Goal: Task Accomplishment & Management: Manage account settings

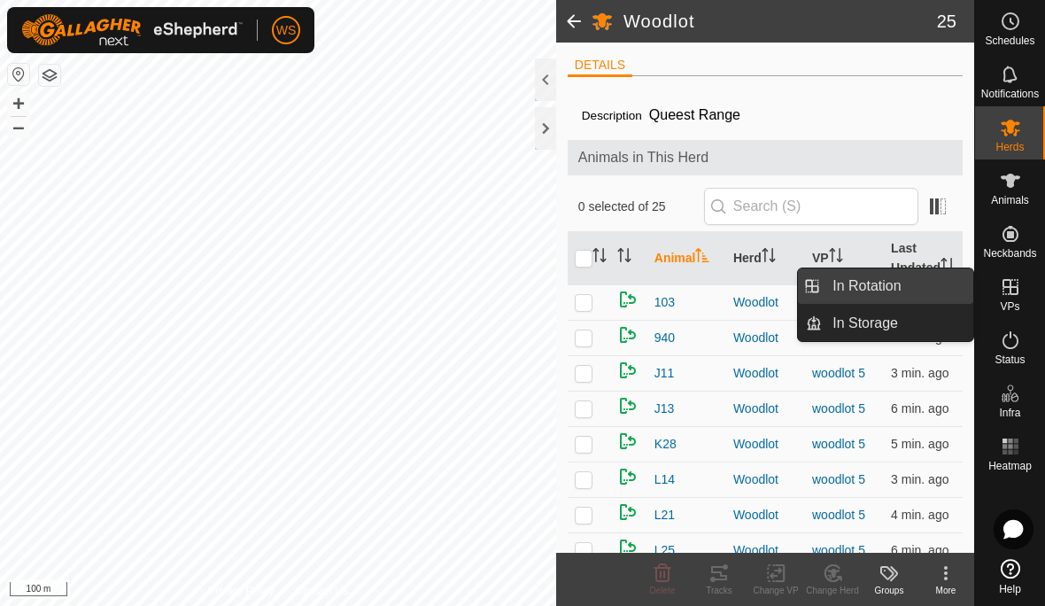
click at [886, 300] on link "In Rotation" at bounding box center [897, 285] width 151 height 35
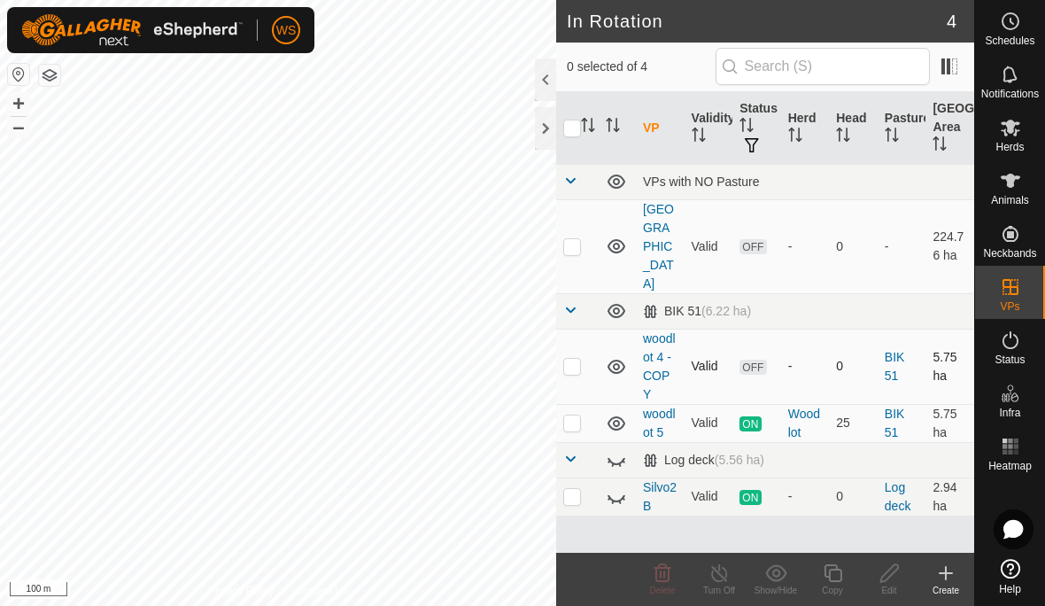
click at [571, 359] on p-checkbox at bounding box center [572, 366] width 18 height 14
checkbox input "true"
click at [888, 578] on icon at bounding box center [889, 573] width 18 height 18
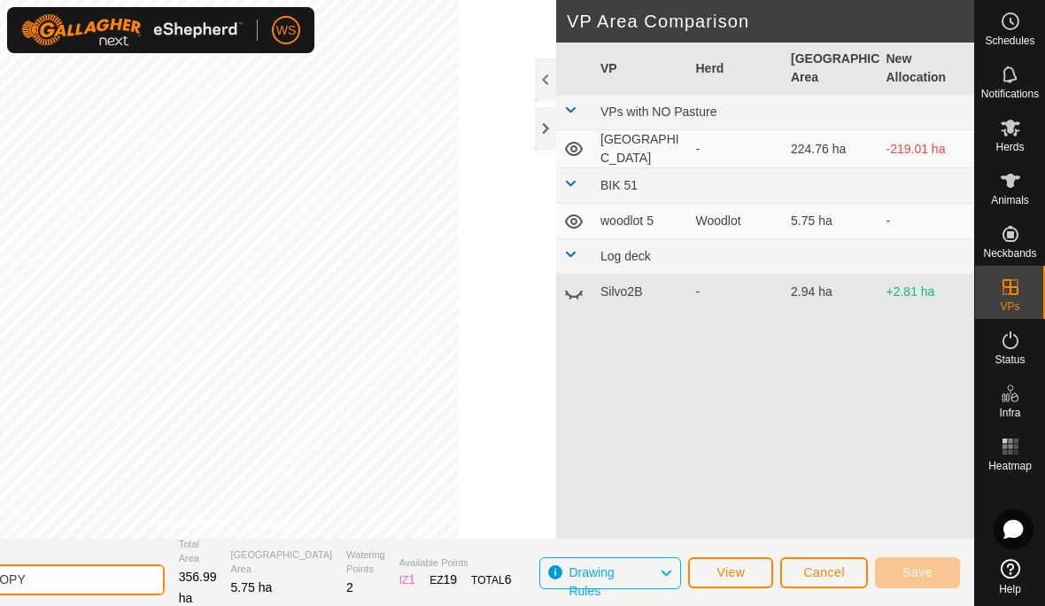
click at [128, 579] on input "woodlot 4 - COPY" at bounding box center [41, 579] width 248 height 31
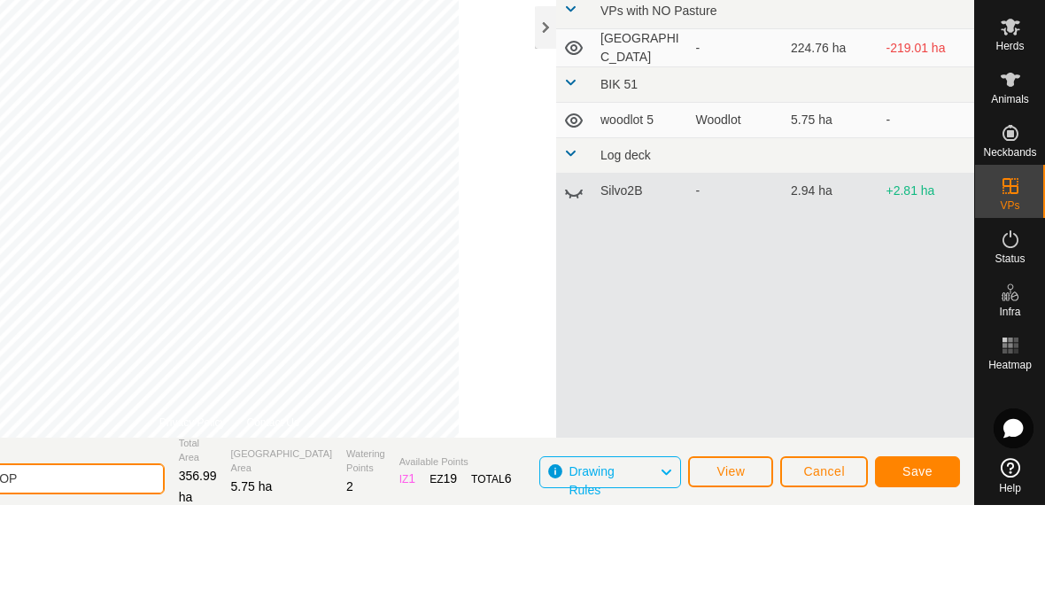
scroll to position [1, 0]
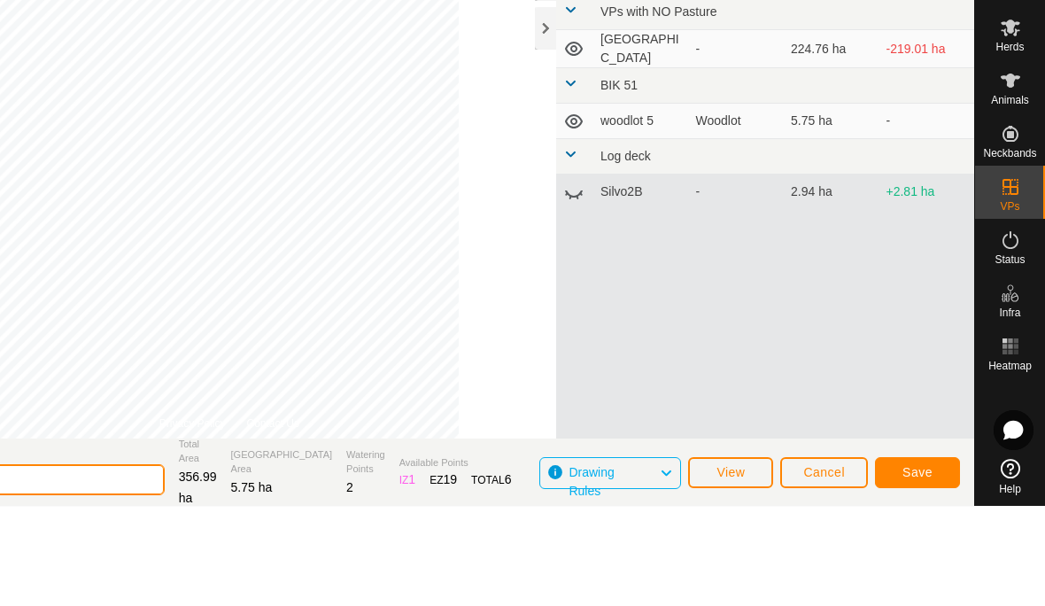
type input "woodlot 4"
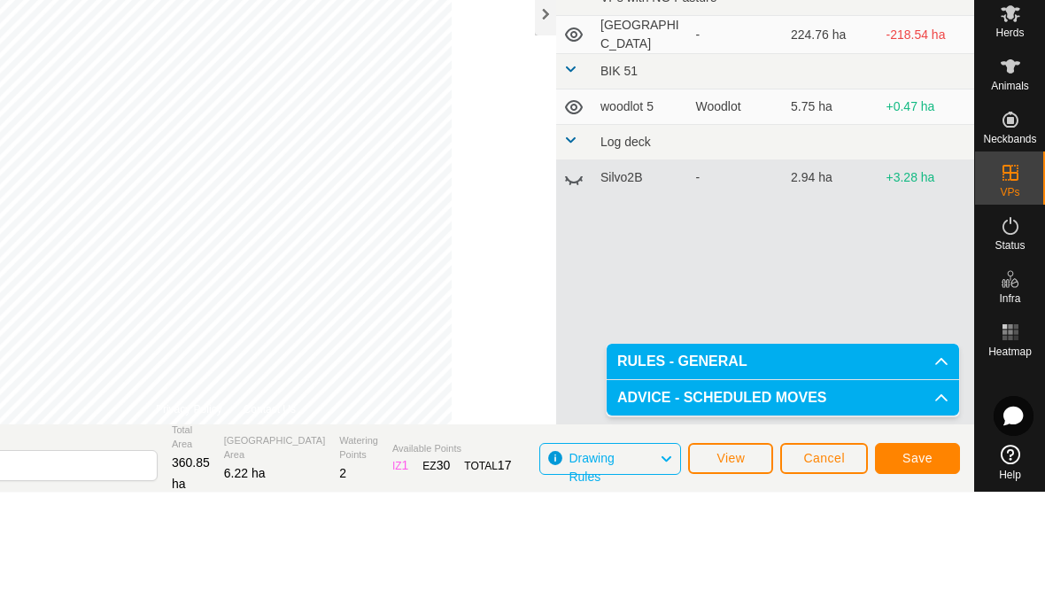
click at [923, 564] on span "Save" at bounding box center [917, 571] width 30 height 14
click at [944, 468] on icon at bounding box center [941, 475] width 14 height 14
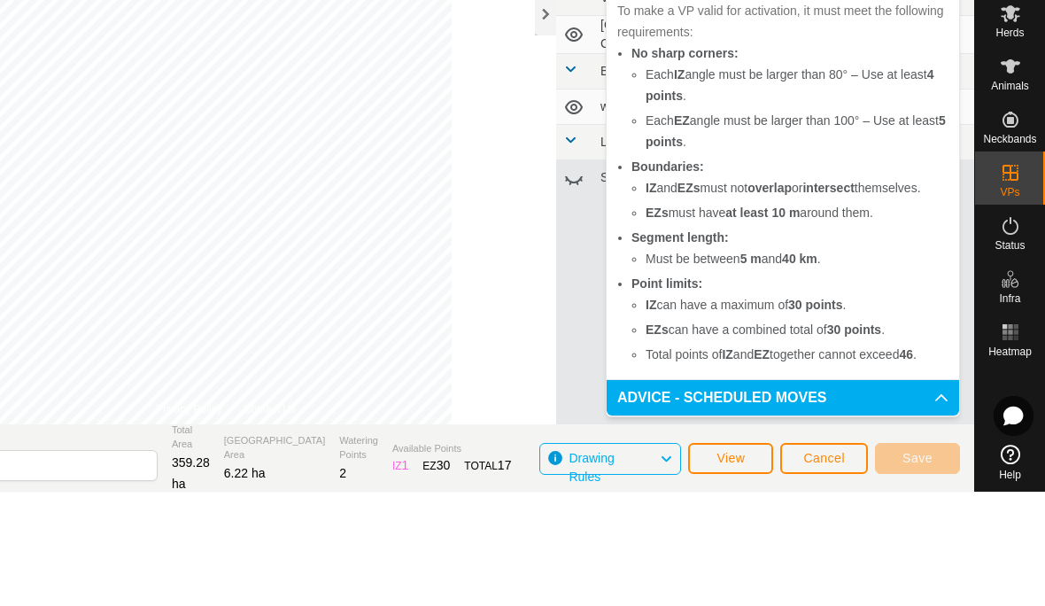
click at [940, 504] on icon at bounding box center [941, 511] width 14 height 14
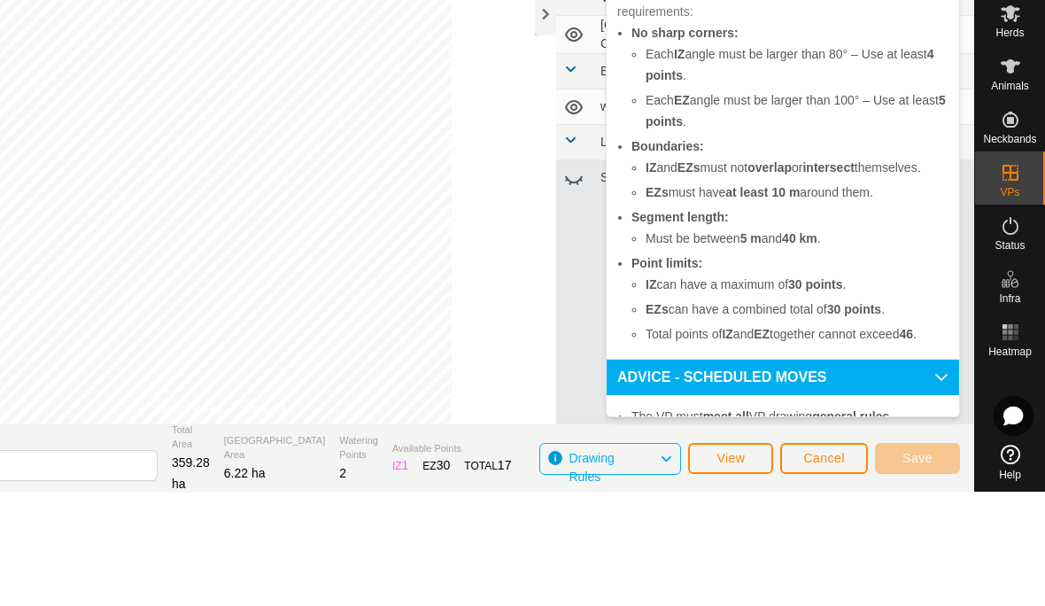
click at [825, 564] on span "Cancel" at bounding box center [824, 571] width 42 height 14
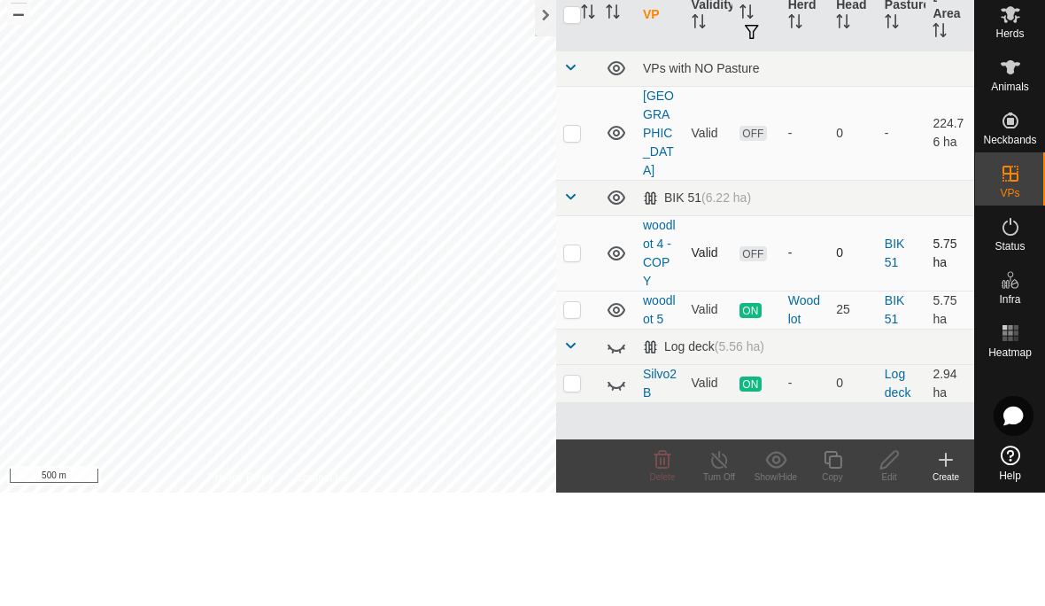
click at [571, 359] on p-checkbox at bounding box center [572, 366] width 18 height 14
checkbox input "true"
click at [887, 562] on icon at bounding box center [890, 572] width 22 height 21
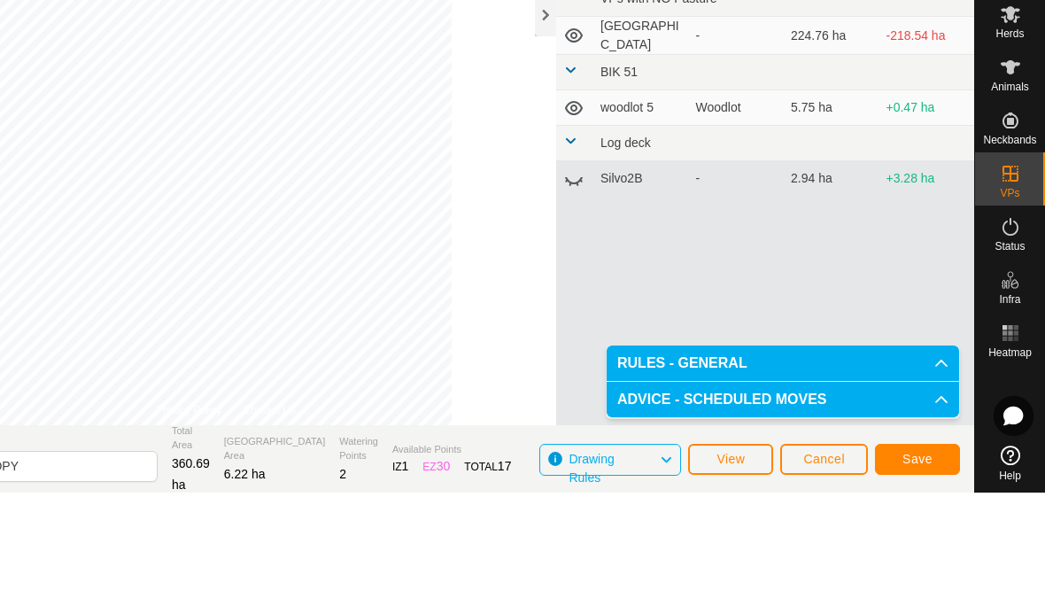
click at [918, 565] on span "Save" at bounding box center [917, 572] width 30 height 14
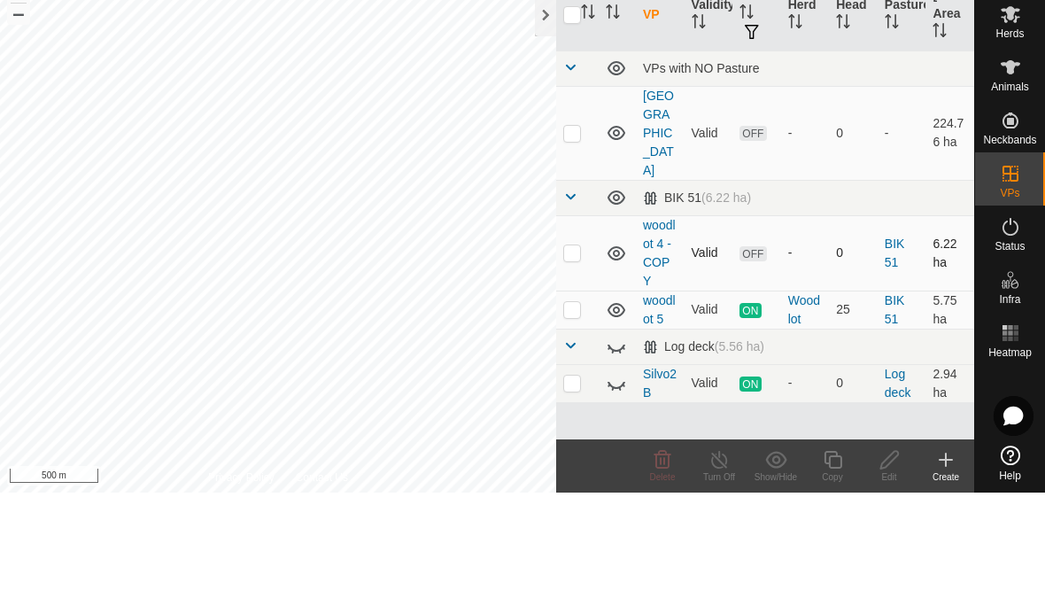
click at [570, 359] on p-checkbox at bounding box center [572, 366] width 18 height 14
checkbox input "true"
click at [889, 584] on div "Edit" at bounding box center [889, 590] width 57 height 13
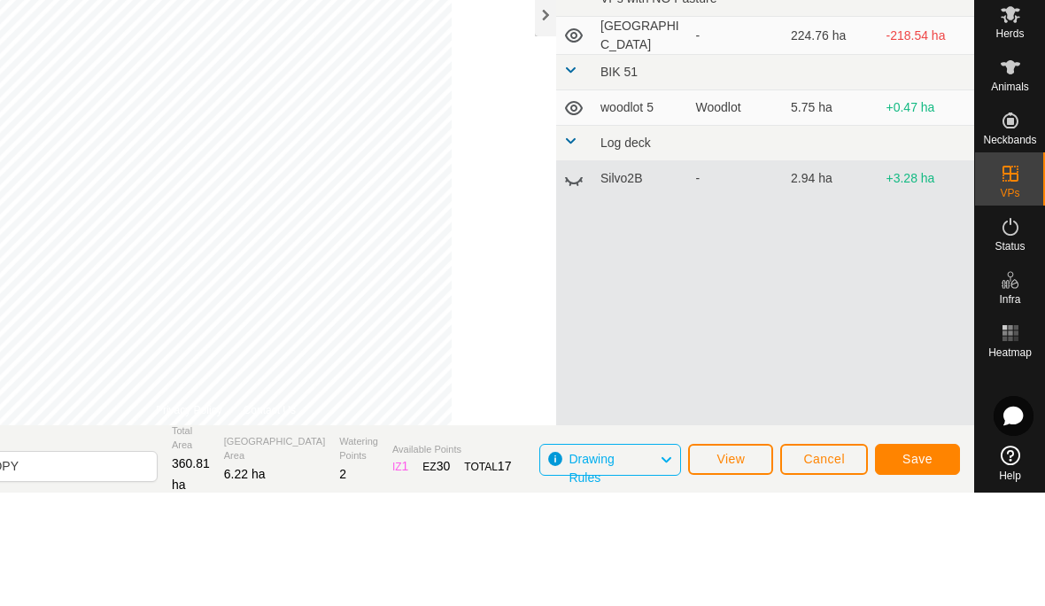
click at [926, 565] on span "Save" at bounding box center [917, 572] width 30 height 14
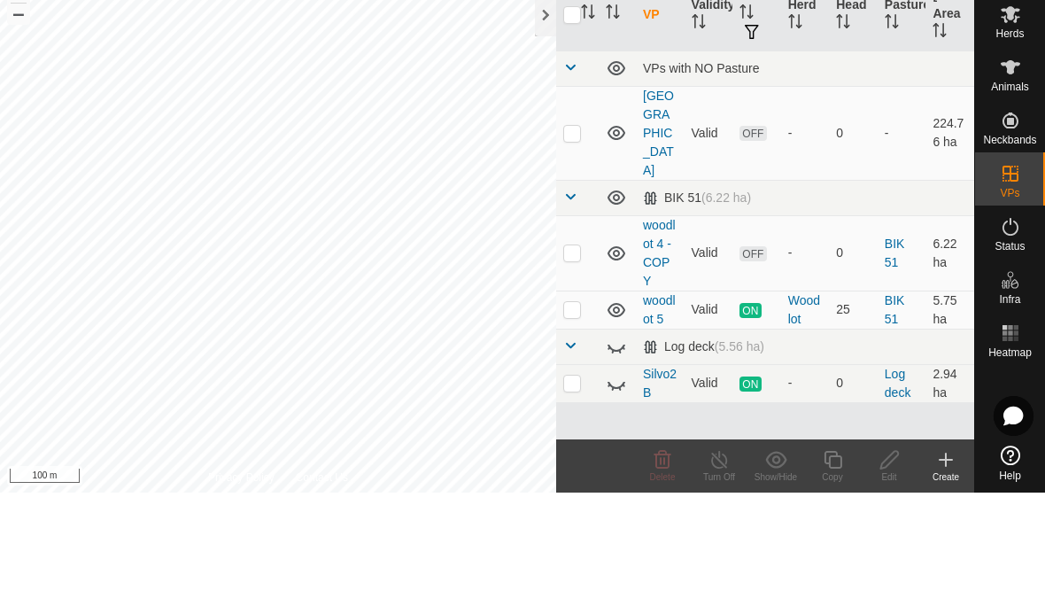
click at [1010, 142] on span "Herds" at bounding box center [1009, 147] width 28 height 11
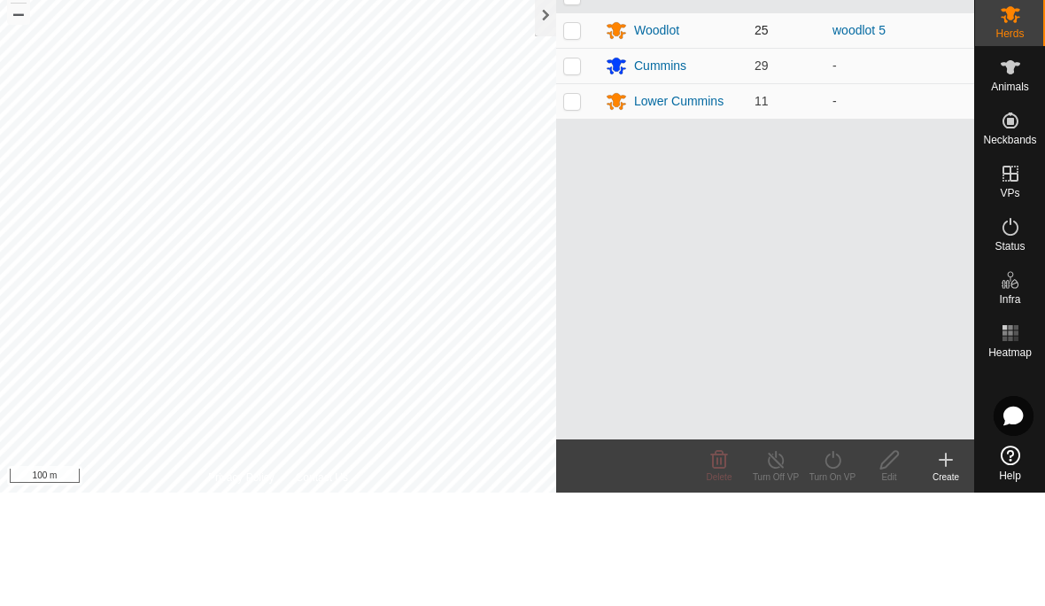
click at [577, 136] on p-checkbox at bounding box center [572, 143] width 18 height 14
checkbox input "true"
click at [833, 584] on div "Turn On VP" at bounding box center [832, 590] width 57 height 13
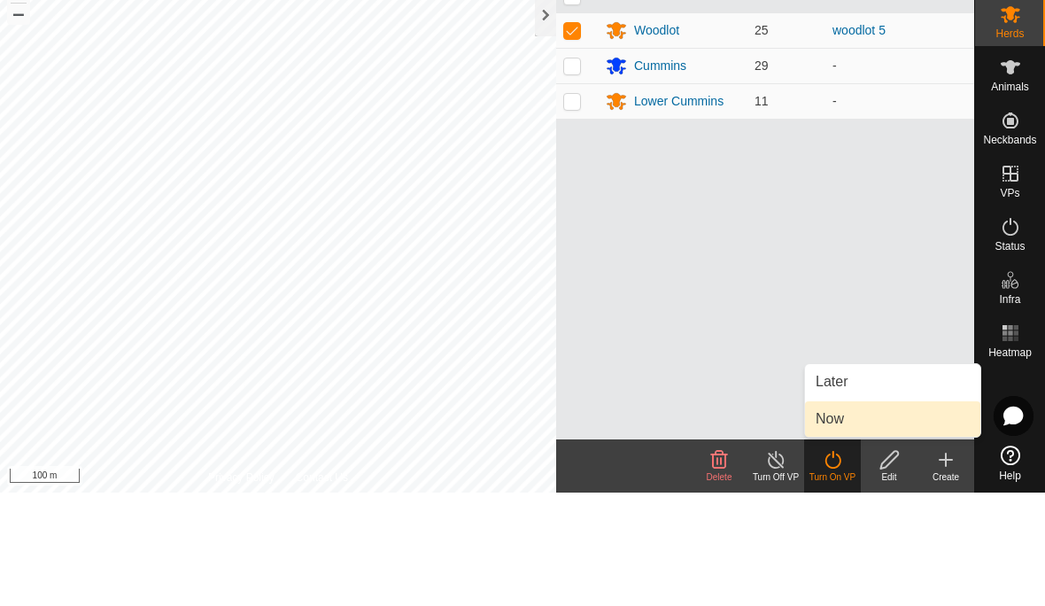
click at [833, 522] on span "Now" at bounding box center [830, 532] width 28 height 21
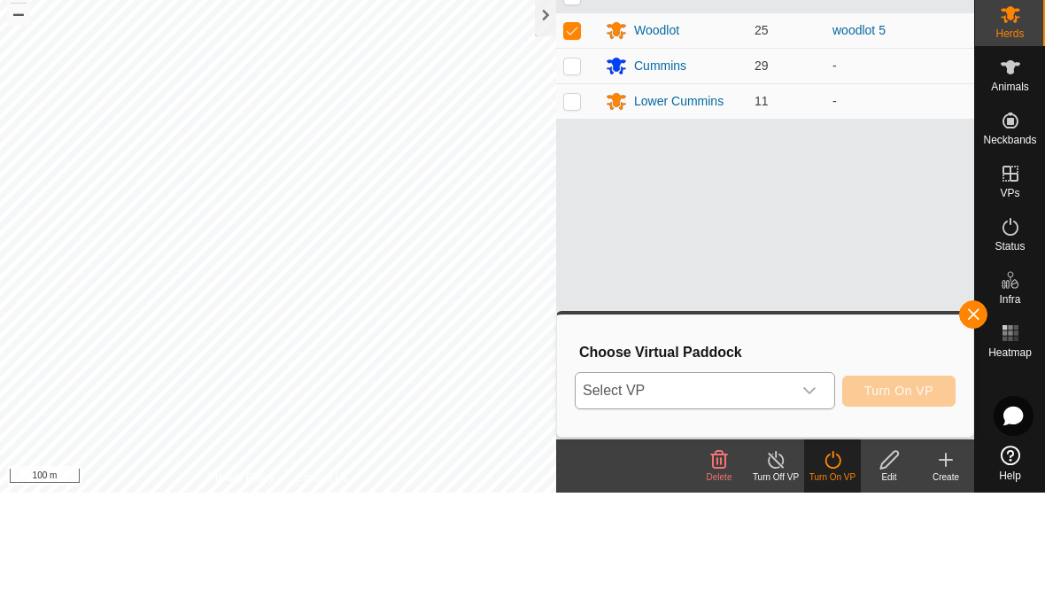
click at [813, 497] on icon "dropdown trigger" at bounding box center [809, 504] width 14 height 14
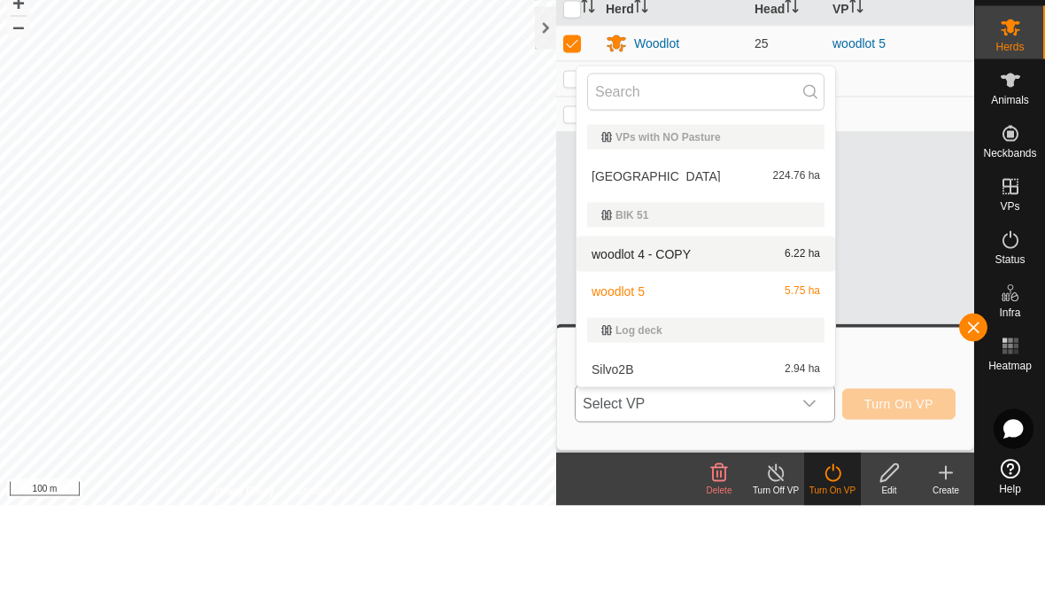
click at [654, 348] on span "woodlot 4 - COPY" at bounding box center [641, 354] width 99 height 12
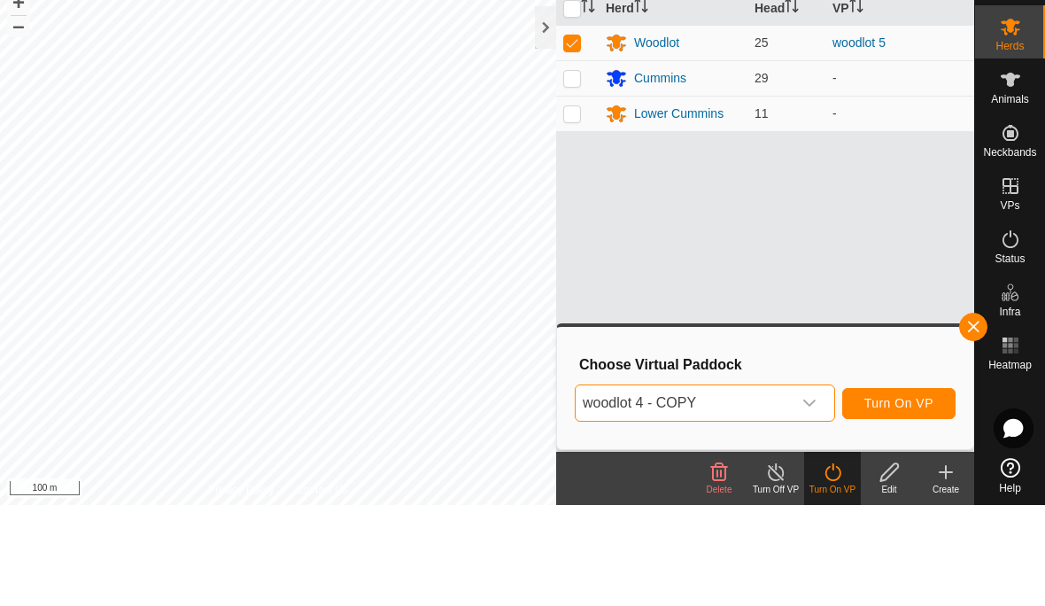
click at [905, 497] on span "Turn On VP" at bounding box center [898, 504] width 69 height 14
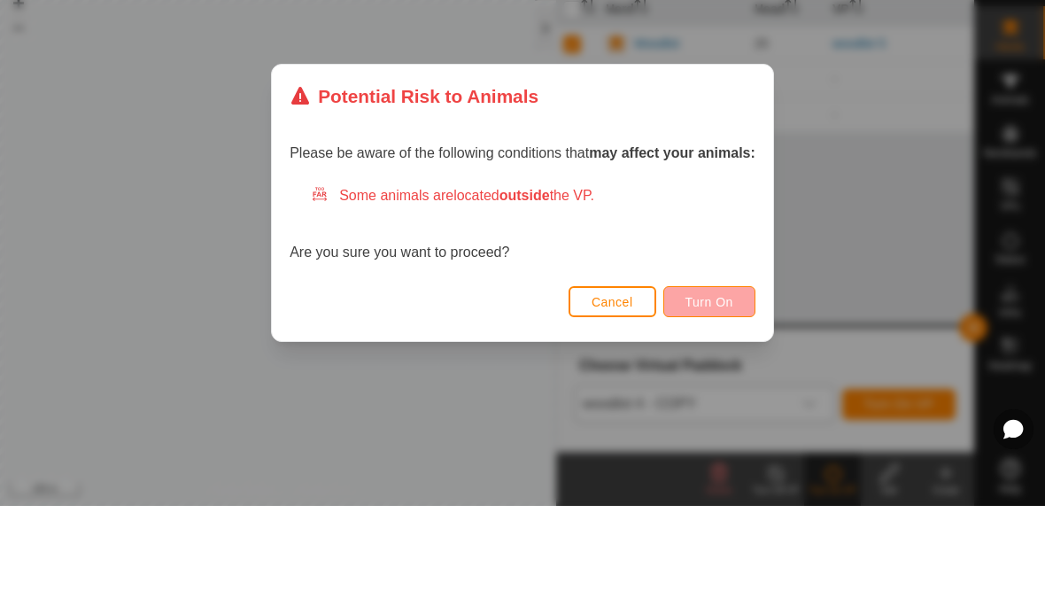
click at [717, 395] on span "Turn On" at bounding box center [709, 402] width 48 height 14
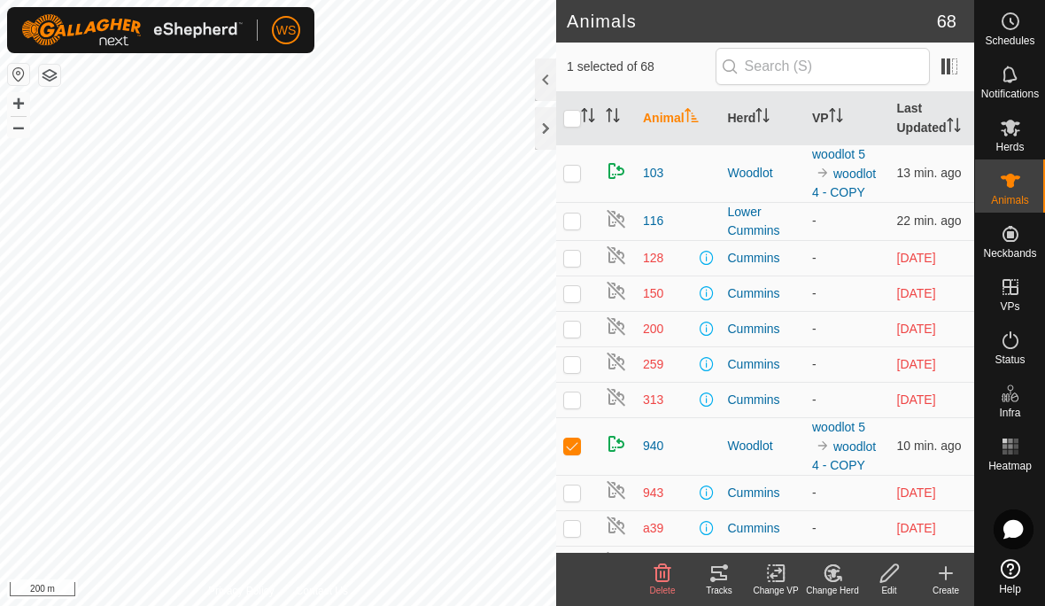
checkbox input "true"
click at [1008, 344] on icon at bounding box center [1010, 339] width 21 height 21
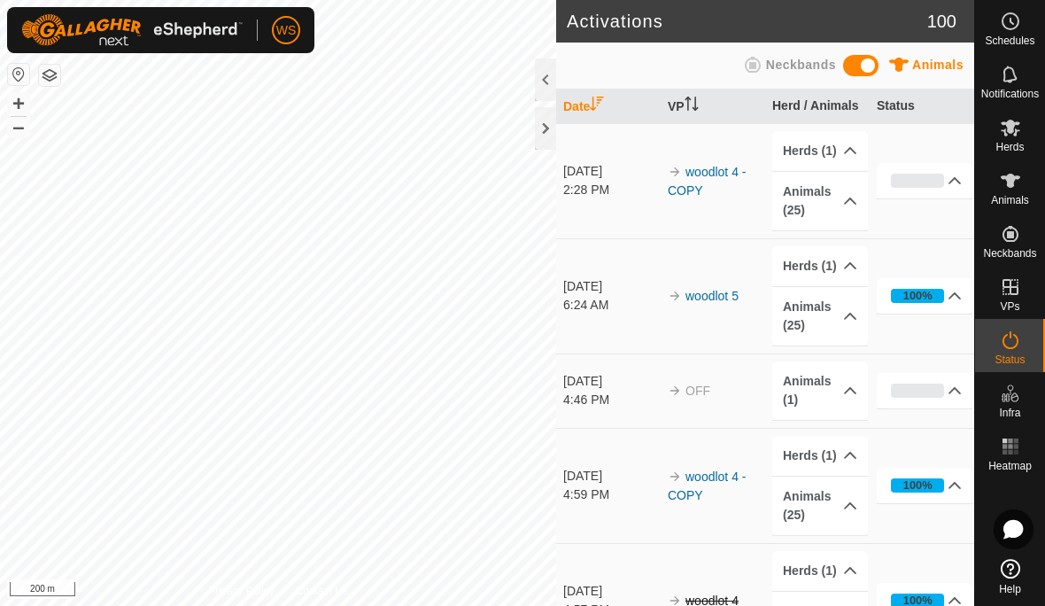
click at [856, 205] on icon at bounding box center [850, 201] width 14 height 14
